Goal: Information Seeking & Learning: Check status

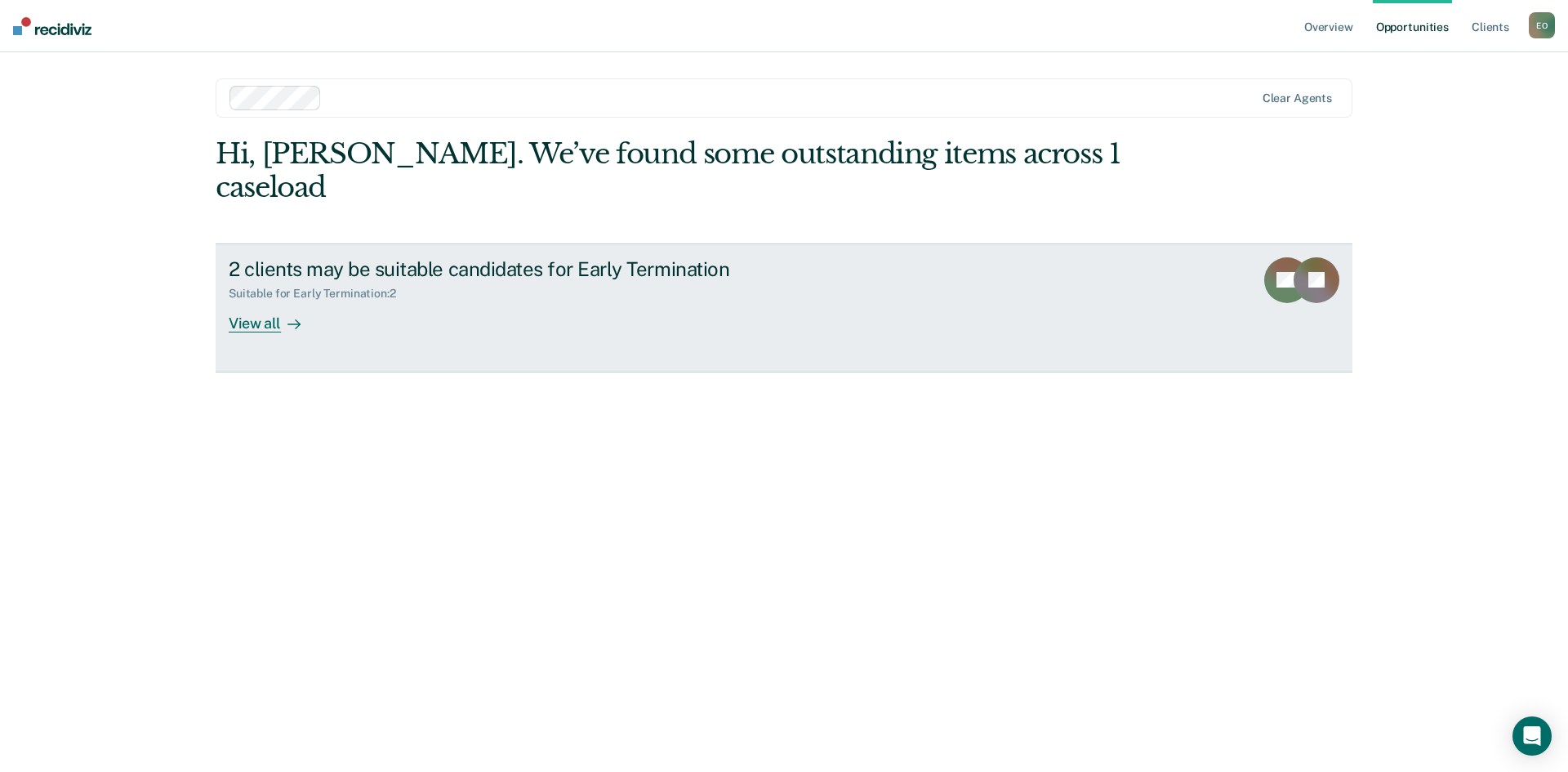
click at [242, 301] on div "View all" at bounding box center [274, 317] width 92 height 32
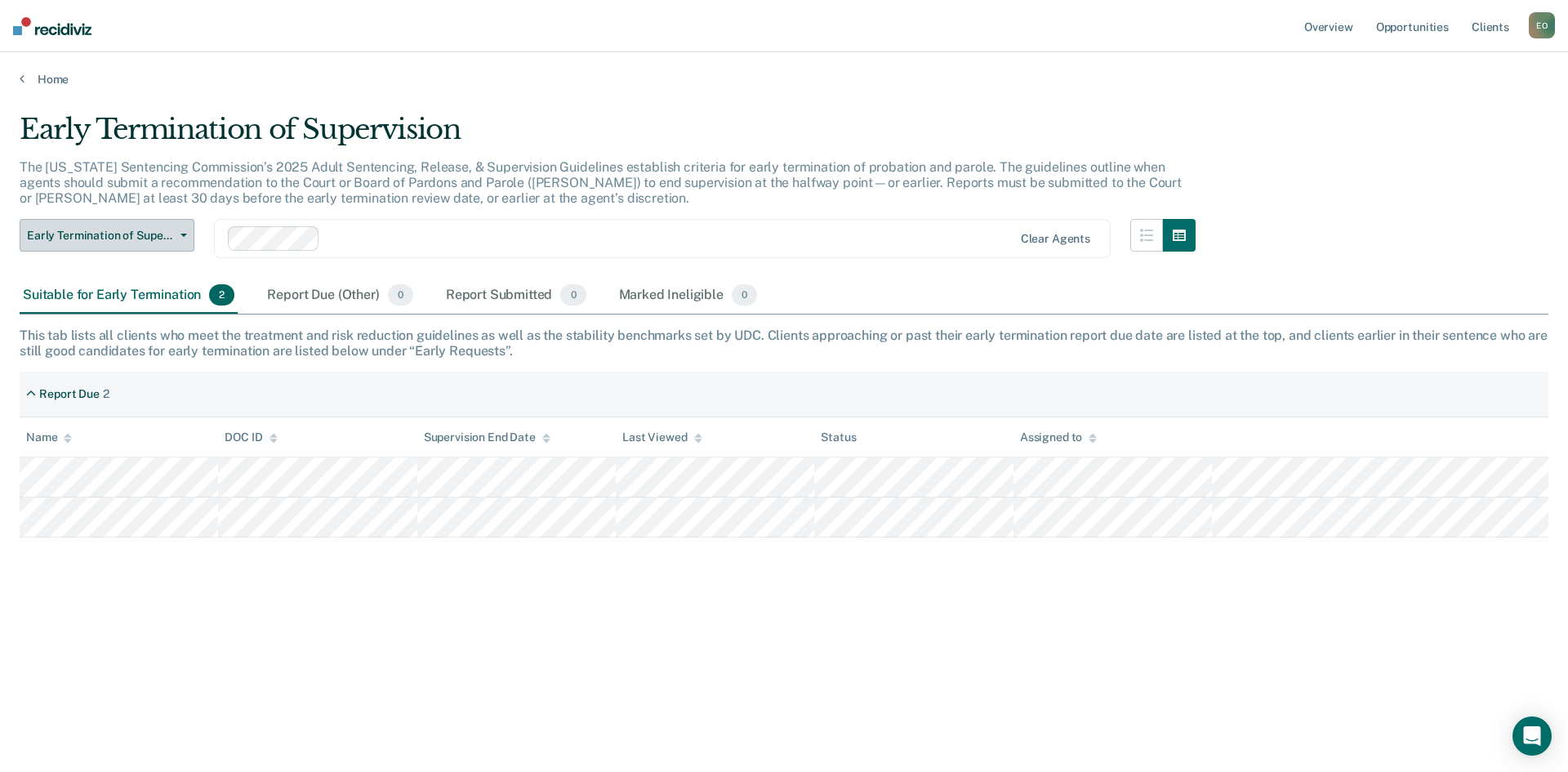
click at [174, 236] on span "button" at bounding box center [181, 235] width 13 height 3
click at [183, 236] on icon "button" at bounding box center [183, 235] width 7 height 3
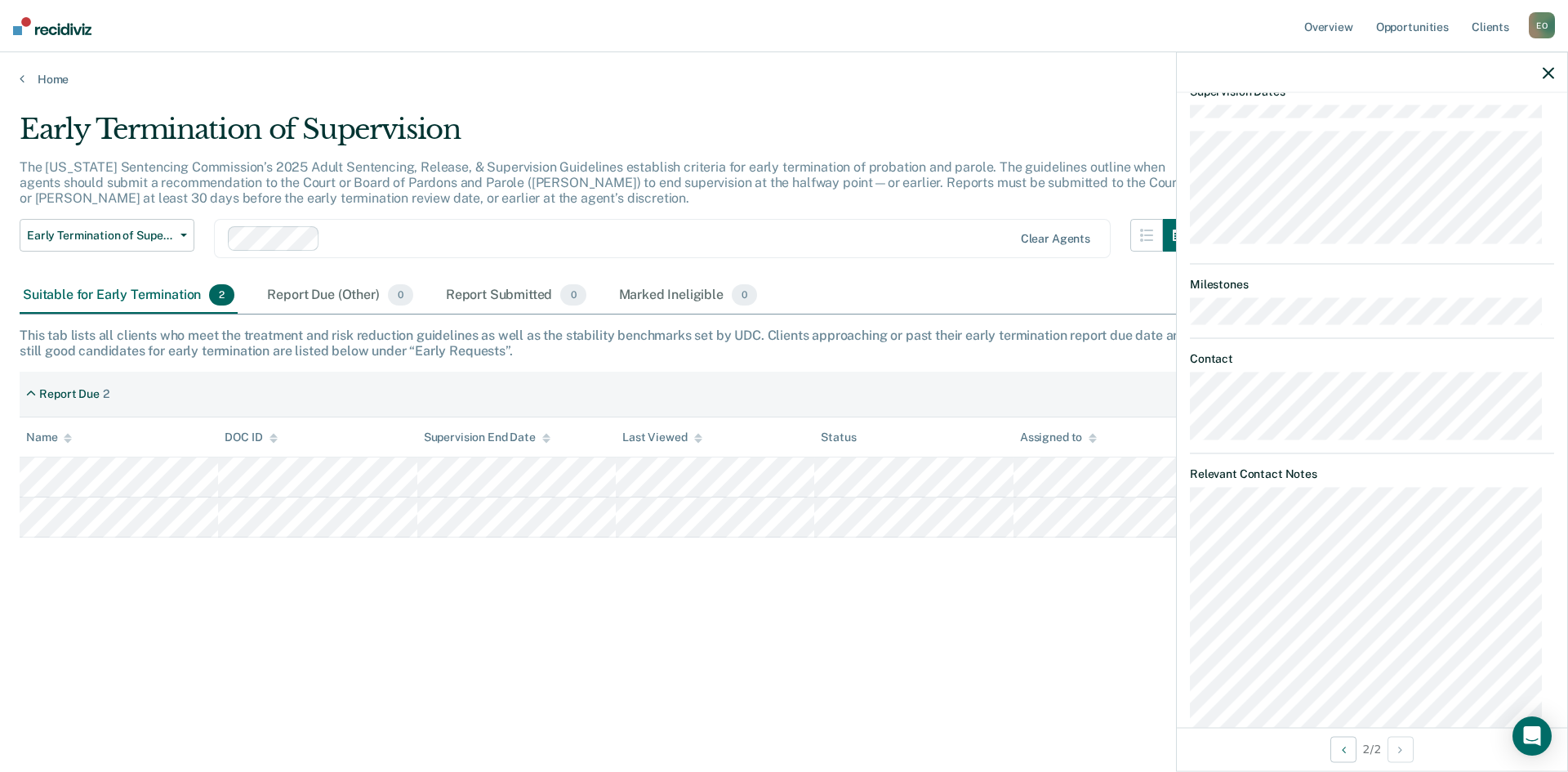
scroll to position [490, 0]
